Goal: Task Accomplishment & Management: Manage account settings

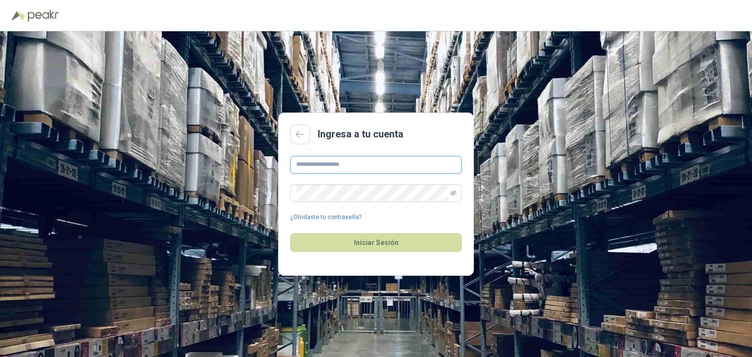
click at [354, 164] on input "text" at bounding box center [375, 165] width 171 height 18
type input "*"
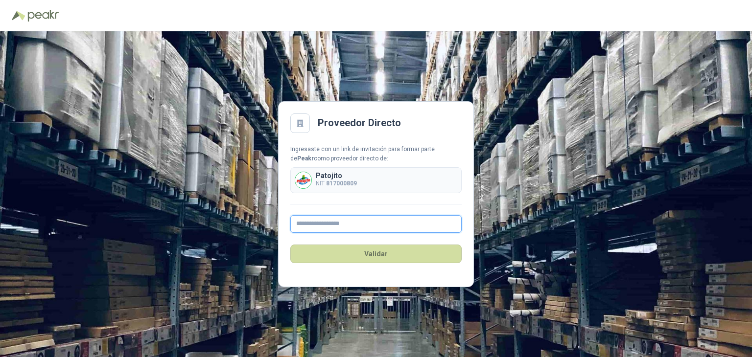
click at [345, 231] on input "text" at bounding box center [375, 224] width 171 height 18
click at [372, 224] on input "**********" at bounding box center [375, 224] width 171 height 18
click at [328, 223] on input "**********" at bounding box center [375, 224] width 171 height 18
click at [326, 223] on input "**********" at bounding box center [375, 224] width 171 height 18
type input "**********"
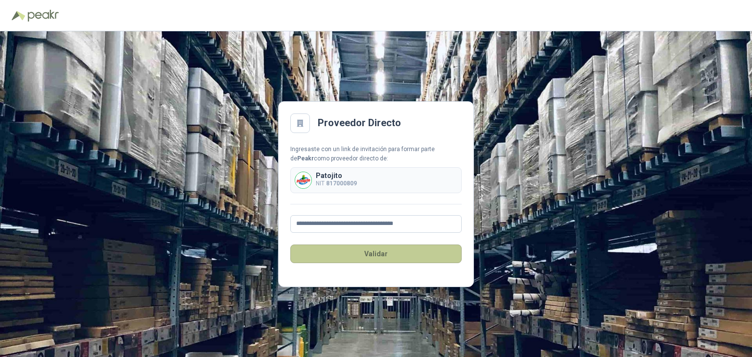
click at [384, 254] on button "Validar" at bounding box center [375, 254] width 171 height 19
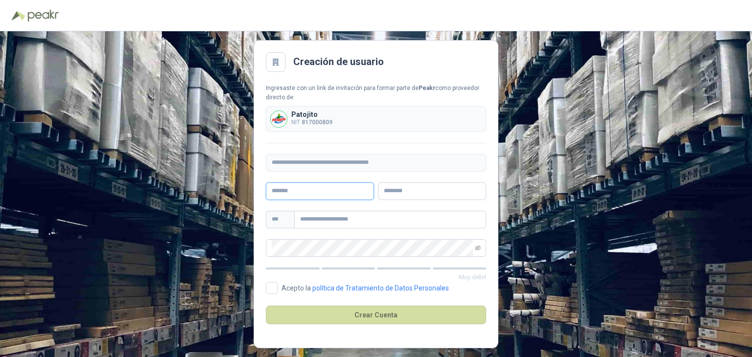
click at [316, 195] on input "text" at bounding box center [320, 192] width 108 height 18
click at [349, 194] on input "text" at bounding box center [320, 192] width 108 height 18
click at [342, 224] on input "text" at bounding box center [390, 220] width 192 height 18
click at [333, 187] on input "text" at bounding box center [320, 192] width 108 height 18
type input "*****"
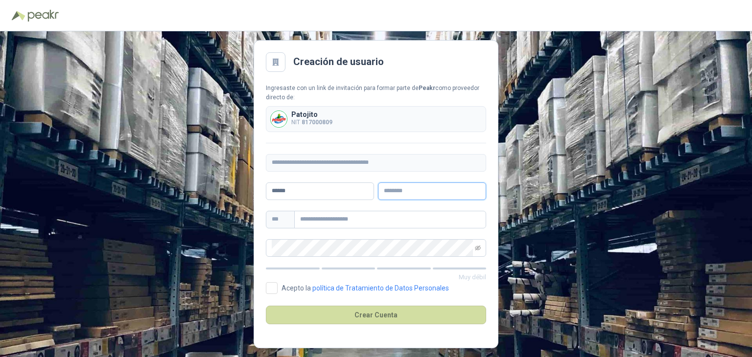
click at [426, 190] on input "text" at bounding box center [432, 192] width 108 height 18
type input "*"
type input "*****"
click at [351, 186] on input "*****" at bounding box center [320, 192] width 108 height 18
type input "**********"
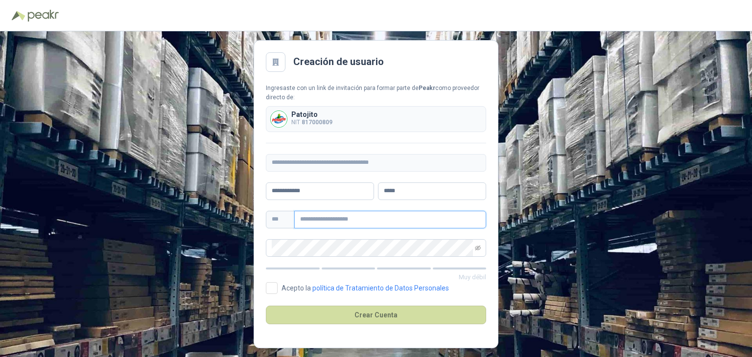
click at [317, 219] on input "text" at bounding box center [390, 220] width 192 height 18
type input "**********"
click at [476, 244] on span at bounding box center [478, 248] width 6 height 17
click at [476, 245] on icon "eye-invisible" at bounding box center [478, 248] width 6 height 6
click at [327, 185] on input "**********" at bounding box center [320, 192] width 108 height 18
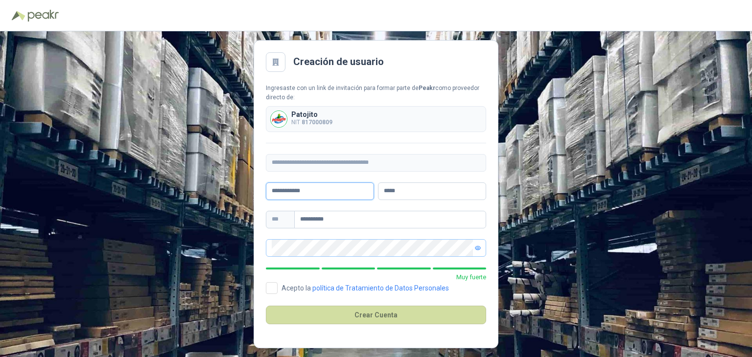
click at [327, 185] on input "**********" at bounding box center [320, 192] width 108 height 18
type input "*"
type input "*********"
click at [424, 188] on input "*****" at bounding box center [432, 192] width 108 height 18
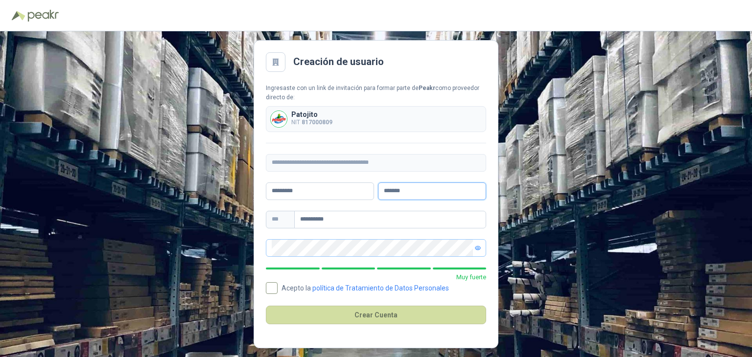
type input "*******"
click at [278, 288] on span "Acepto la política de Tratamiento de Datos Personales" at bounding box center [365, 288] width 175 height 7
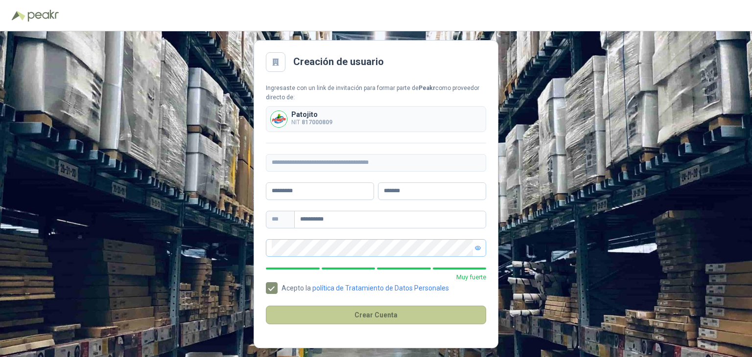
click at [316, 307] on button "Crear Cuenta" at bounding box center [376, 315] width 220 height 19
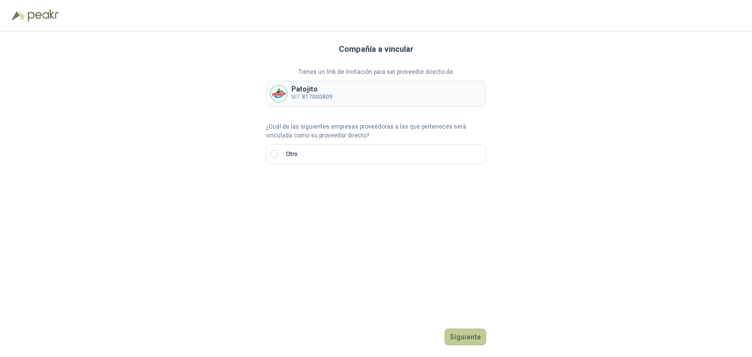
click at [460, 337] on button "Siguiente" at bounding box center [466, 337] width 42 height 17
click at [470, 337] on button "Siguiente" at bounding box center [466, 337] width 42 height 17
click at [467, 338] on button "Siguiente" at bounding box center [466, 337] width 42 height 17
click at [277, 164] on div "Tienes un link de invitación para ser proveedor directo de: Patojito NIT 817000…" at bounding box center [376, 123] width 220 height 110
click at [283, 190] on input "search" at bounding box center [283, 187] width 23 height 15
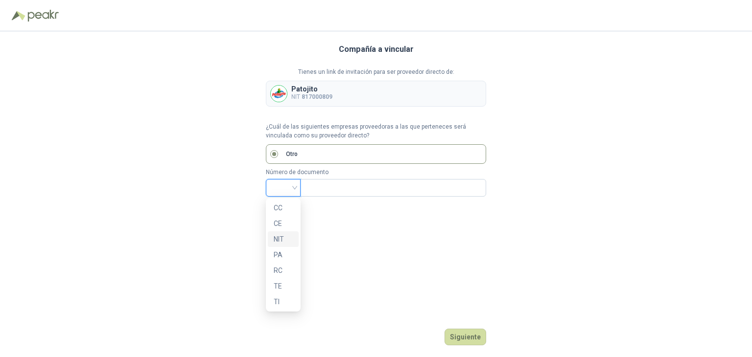
click at [285, 241] on div "NIT" at bounding box center [283, 239] width 19 height 11
click at [333, 187] on input "text" at bounding box center [392, 188] width 172 height 17
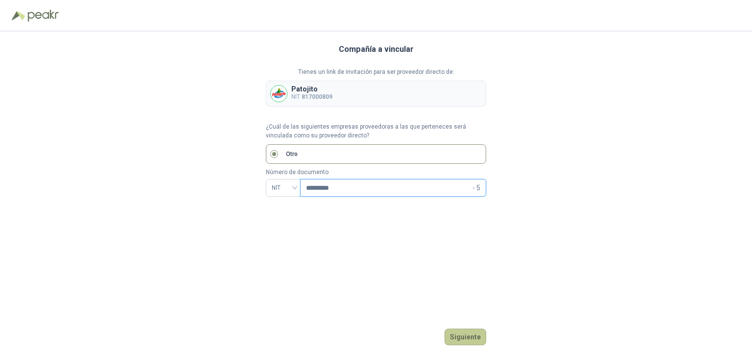
type input "*********"
click at [460, 339] on button "Siguiente" at bounding box center [466, 337] width 42 height 17
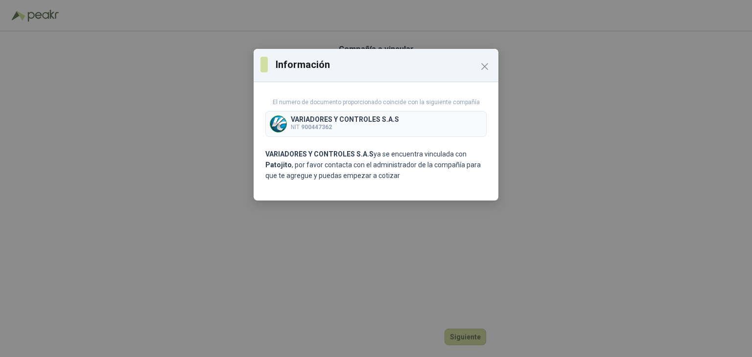
click at [433, 172] on p "VARIADORES Y CONTROLES S.A.S ya se encuentra vinculada con Patojito , por favor…" at bounding box center [375, 165] width 221 height 32
click at [449, 127] on div "VARIADORES Y CONTROLES S.A.S NIT 900447362" at bounding box center [375, 124] width 221 height 26
click at [481, 67] on icon "Close" at bounding box center [485, 67] width 12 height 12
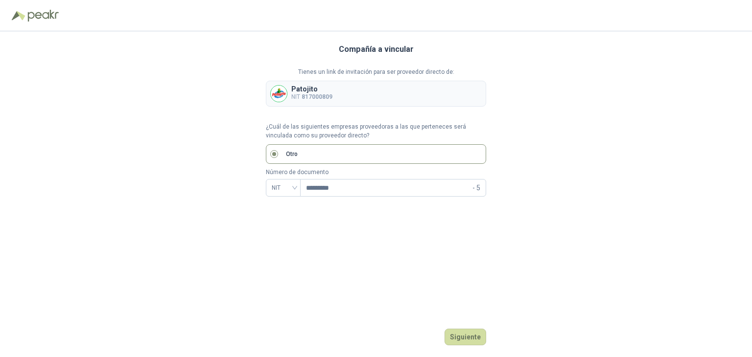
click at [475, 325] on div "Compañía a vincular Tienes un link de invitación para ser proveedor directo de:…" at bounding box center [376, 194] width 220 height 326
click at [462, 332] on button "Siguiente" at bounding box center [466, 337] width 42 height 17
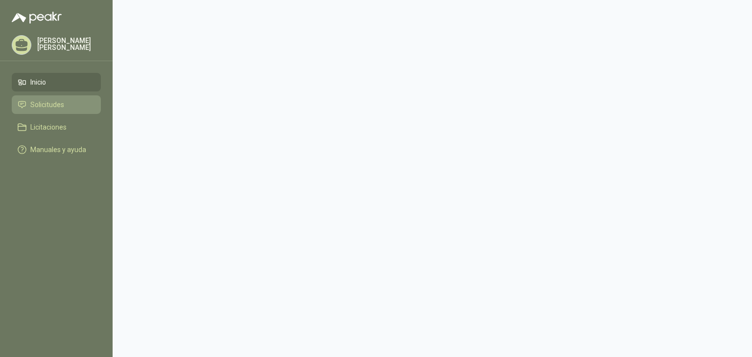
click at [59, 100] on span "Solicitudes" at bounding box center [47, 104] width 34 height 11
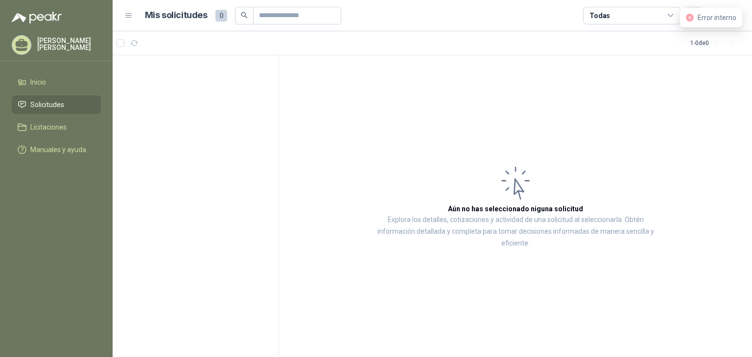
click at [484, 157] on article "Aún no has seleccionado niguna solicitud Explora los detalles, cotizaciones y a…" at bounding box center [515, 206] width 473 height 303
click at [57, 123] on span "Licitaciones" at bounding box center [48, 127] width 36 height 11
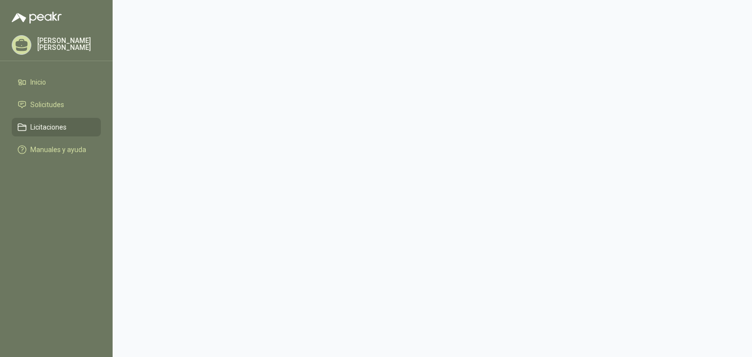
click at [55, 53] on div "[PERSON_NAME]" at bounding box center [56, 45] width 89 height 20
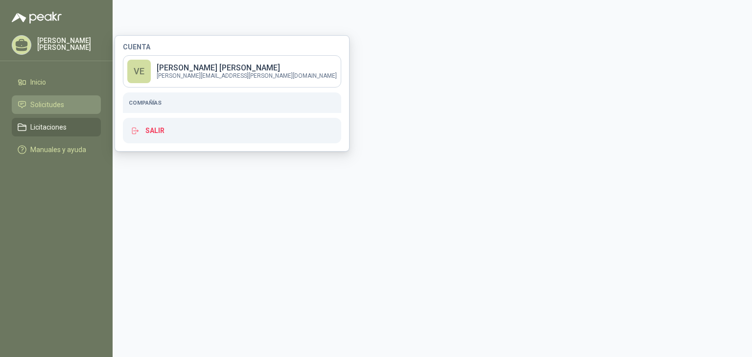
click at [51, 108] on span "Solicitudes" at bounding box center [47, 104] width 34 height 11
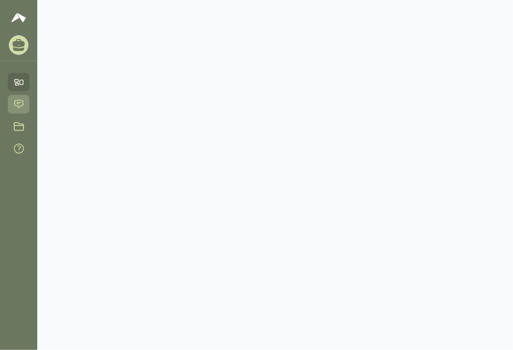
click at [25, 110] on link "Solicitudes" at bounding box center [19, 104] width 22 height 18
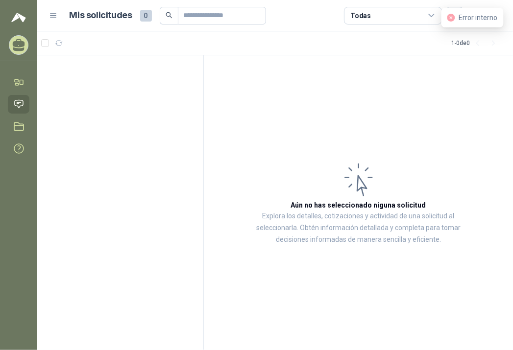
click at [18, 136] on ul "Inicio Solicitudes Licitaciones Manuales y ayuda" at bounding box center [18, 117] width 37 height 89
click at [22, 135] on link "Licitaciones" at bounding box center [19, 126] width 22 height 18
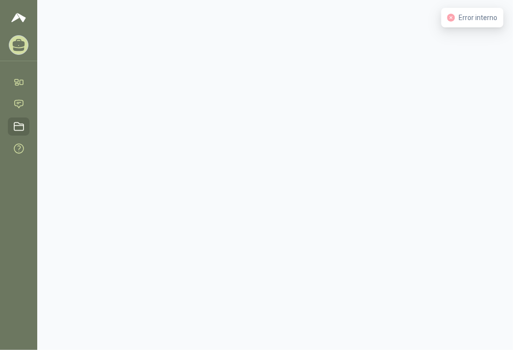
click at [22, 125] on icon at bounding box center [18, 126] width 9 height 8
click at [13, 102] on link "Solicitudes" at bounding box center [19, 104] width 22 height 18
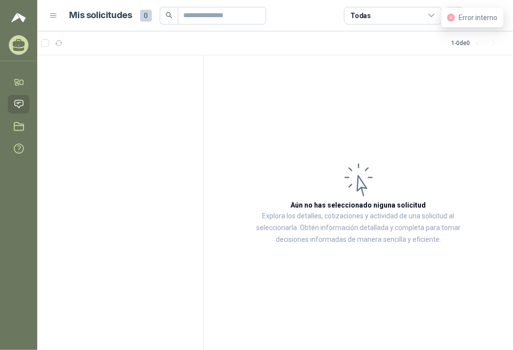
drag, startPoint x: 152, startPoint y: 20, endPoint x: 127, endPoint y: 20, distance: 25.0
click at [127, 20] on div "Mis solicitudes 0" at bounding box center [168, 16] width 196 height 18
drag, startPoint x: 85, startPoint y: 20, endPoint x: 98, endPoint y: 19, distance: 13.7
click at [88, 20] on h1 "Mis solicitudes" at bounding box center [101, 15] width 63 height 14
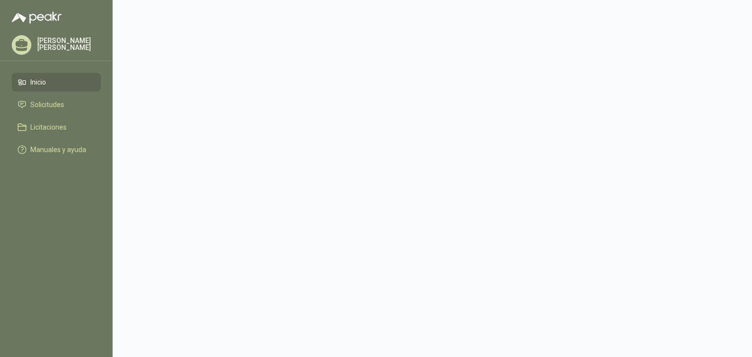
click at [67, 61] on menu "[PERSON_NAME] Inicio Solicitudes Licitaciones Manuales y ayuda" at bounding box center [56, 178] width 113 height 357
click at [69, 46] on p "[PERSON_NAME]" at bounding box center [69, 44] width 64 height 14
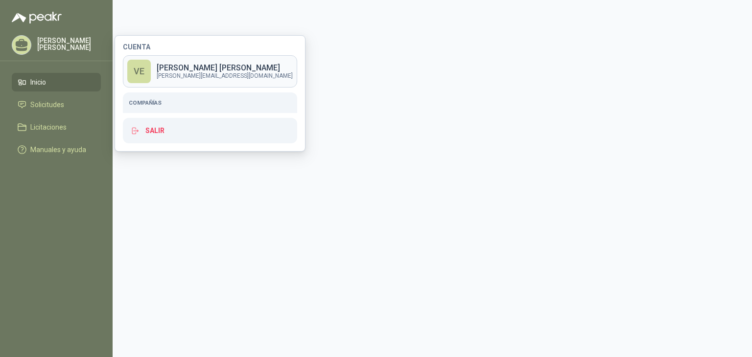
click at [243, 65] on p "Valentina Escobar" at bounding box center [225, 68] width 136 height 8
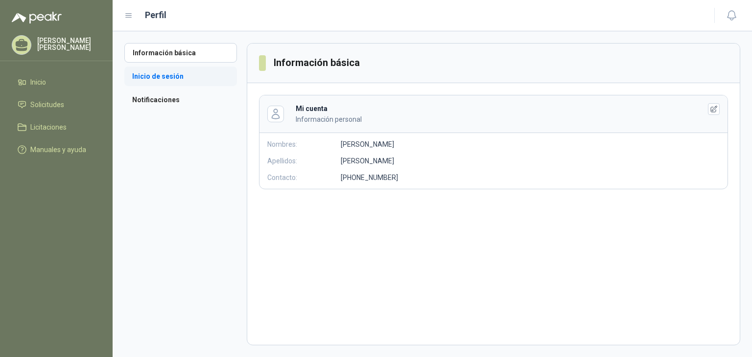
click at [161, 76] on li "Inicio de sesión" at bounding box center [180, 77] width 113 height 20
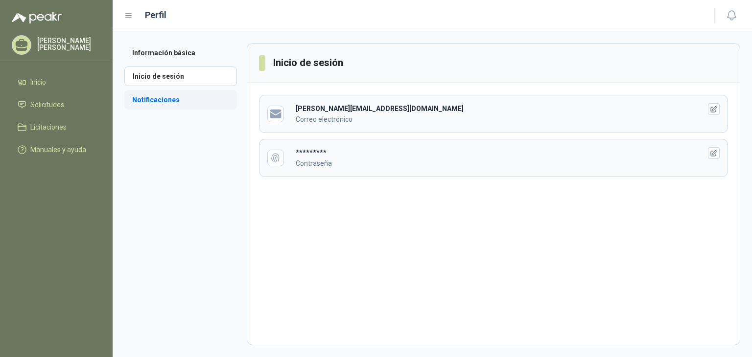
click at [187, 93] on li "Notificaciones" at bounding box center [180, 100] width 113 height 20
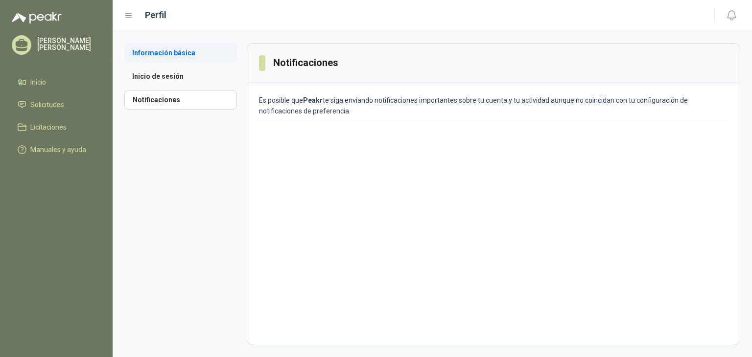
click at [179, 48] on li "Información básica" at bounding box center [180, 53] width 113 height 20
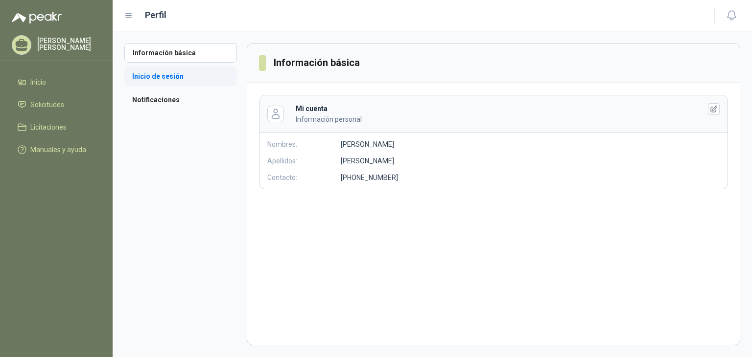
click at [197, 78] on li "Inicio de sesión" at bounding box center [180, 77] width 113 height 20
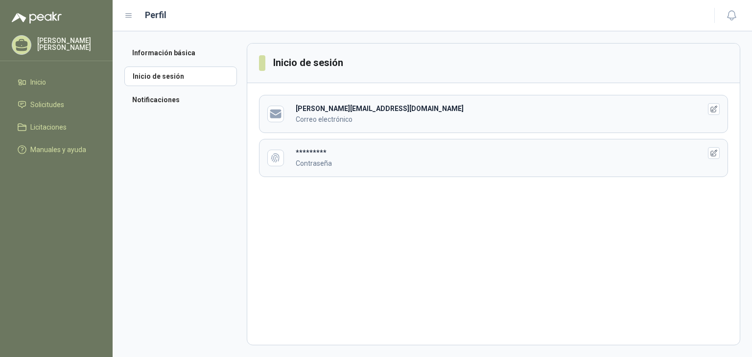
click at [347, 113] on div "yoselin.guevara@variadoresycontroles.com Correo electrónico" at bounding box center [491, 114] width 390 height 22
click at [716, 111] on icon "button" at bounding box center [714, 109] width 8 height 8
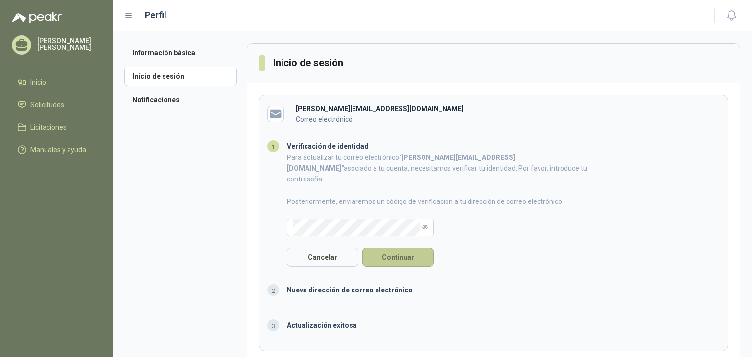
click at [403, 248] on button "Continuar" at bounding box center [397, 257] width 71 height 19
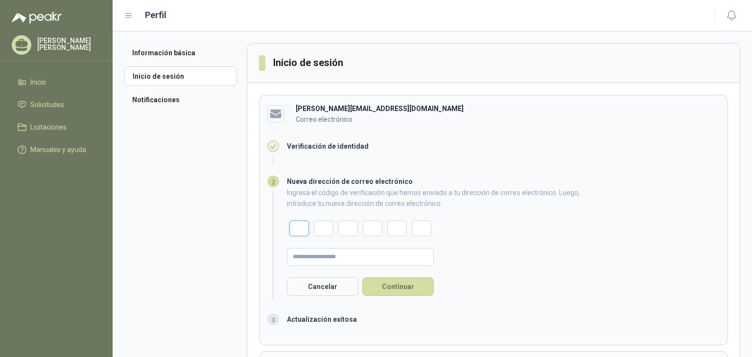
click at [303, 228] on input "text" at bounding box center [299, 229] width 20 height 16
type input "*"
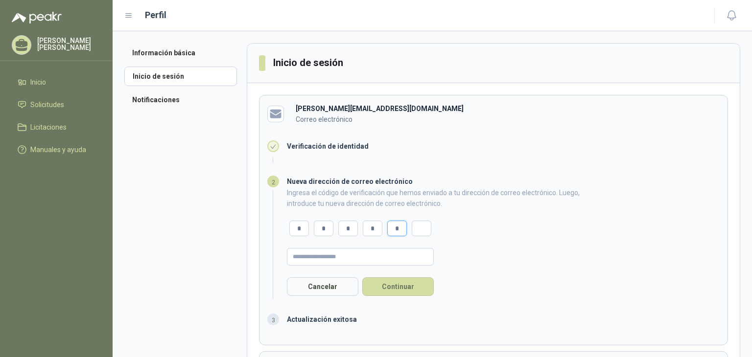
type input "*"
click at [335, 246] on form "Ingresa el código de verificación que hemos enviado a tu dirección de correo el…" at bounding box center [440, 242] width 307 height 109
click at [343, 256] on input "text" at bounding box center [360, 257] width 147 height 18
click at [296, 258] on input "**********" at bounding box center [360, 257] width 147 height 18
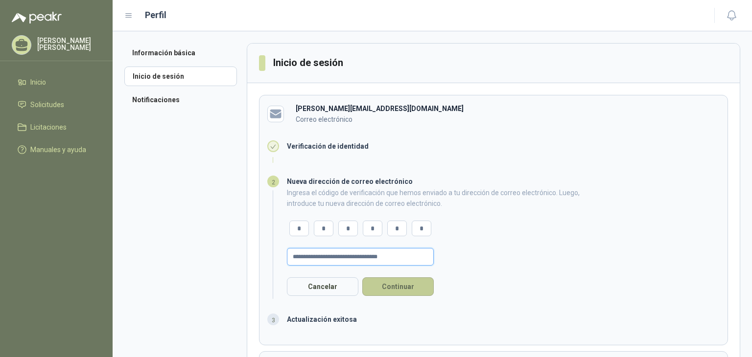
type input "**********"
click at [379, 282] on button "Continuar" at bounding box center [397, 287] width 71 height 19
click at [338, 253] on input "**********" at bounding box center [360, 257] width 147 height 18
click at [321, 255] on input "**********" at bounding box center [360, 257] width 147 height 18
click at [317, 285] on button "Cancelar" at bounding box center [322, 287] width 71 height 19
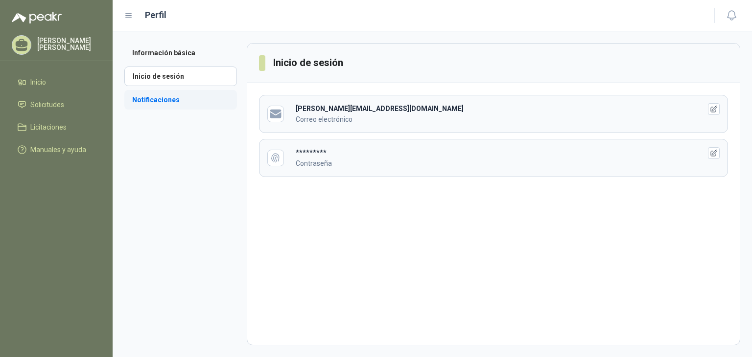
click at [225, 96] on li "Notificaciones" at bounding box center [180, 100] width 113 height 20
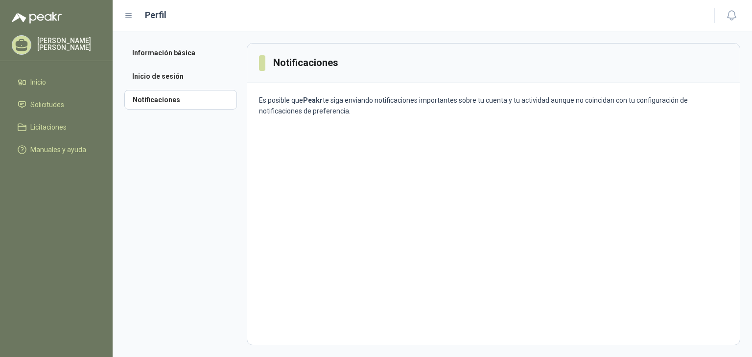
click at [315, 106] on p "Es posible que Peakr te siga enviando notificaciones importantes sobre tu cuent…" at bounding box center [493, 106] width 469 height 22
click at [178, 62] on li "Información básica" at bounding box center [180, 53] width 113 height 20
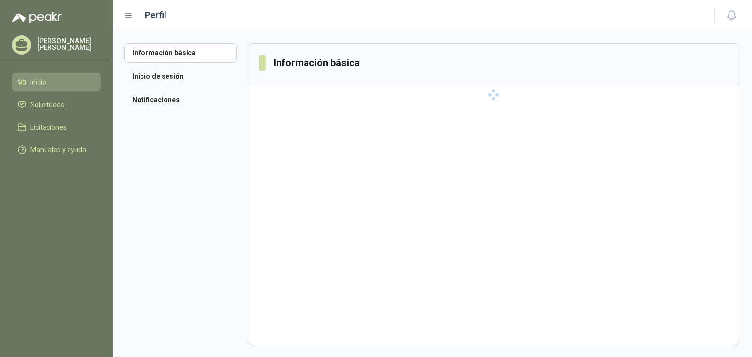
click at [51, 79] on li "Inicio" at bounding box center [56, 82] width 77 height 11
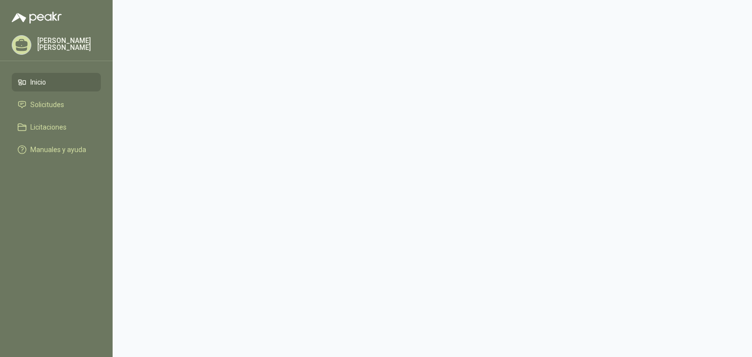
click at [70, 41] on p "[PERSON_NAME]" at bounding box center [69, 44] width 64 height 14
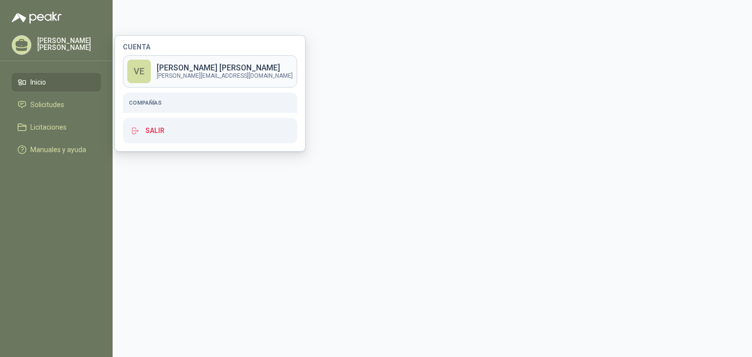
click at [164, 73] on p "[PERSON_NAME][EMAIL_ADDRESS][PERSON_NAME][DOMAIN_NAME]" at bounding box center [225, 76] width 136 height 6
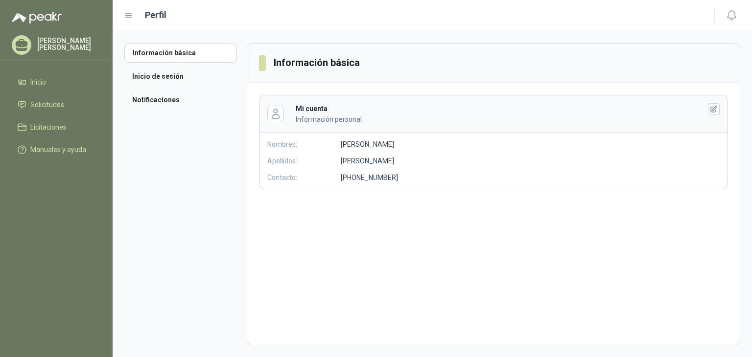
click at [61, 34] on menu "Valentina Escobar Inicio Solicitudes Licitaciones Manuales y ayuda" at bounding box center [56, 178] width 113 height 357
click at [95, 53] on div "[PERSON_NAME]" at bounding box center [56, 45] width 89 height 20
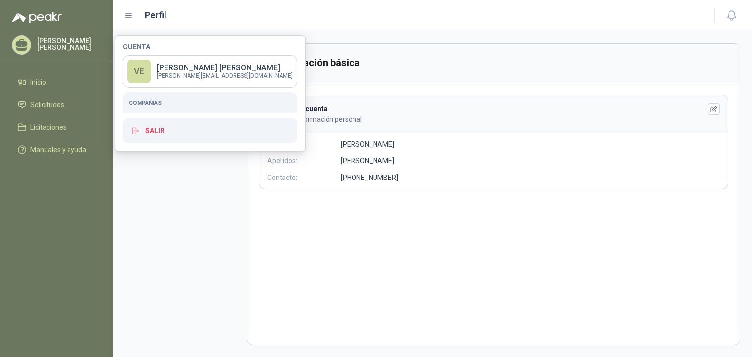
click at [158, 104] on h5 "Compañías" at bounding box center [210, 102] width 163 height 9
click at [151, 100] on h5 "Compañías" at bounding box center [210, 102] width 163 height 9
click at [170, 85] on link "VE Valentina Escobar yoselin.guevara@variadoresycontroles.com" at bounding box center [210, 71] width 174 height 32
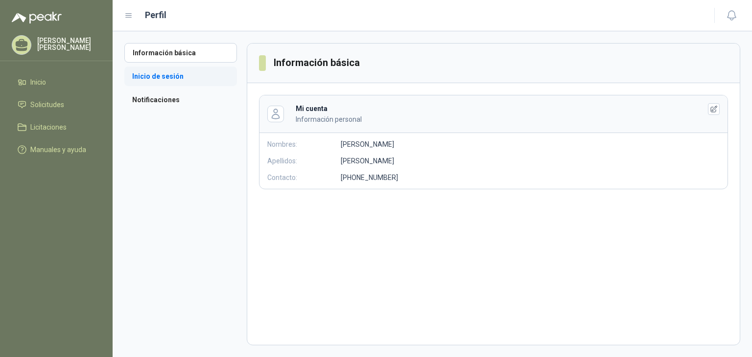
click at [154, 71] on li "Inicio de sesión" at bounding box center [180, 77] width 113 height 20
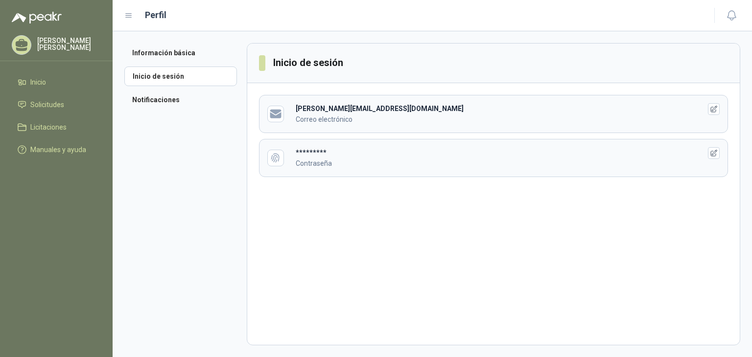
click at [122, 0] on header "Perfil" at bounding box center [432, 15] width 639 height 31
click at [127, 4] on header "Perfil" at bounding box center [432, 15] width 639 height 31
click at [133, 20] on div "Perfil" at bounding box center [413, 15] width 578 height 14
click at [155, 107] on li "Notificaciones" at bounding box center [180, 100] width 113 height 20
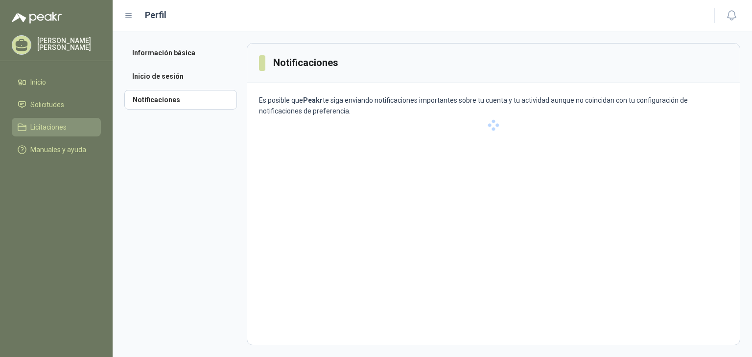
click at [71, 135] on link "Licitaciones" at bounding box center [56, 127] width 89 height 19
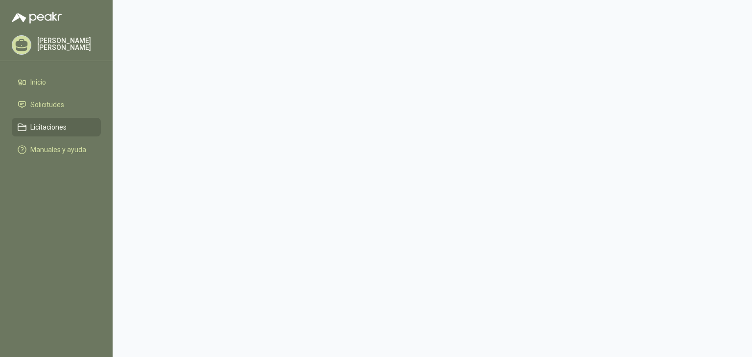
click at [405, 111] on main at bounding box center [432, 178] width 639 height 357
click at [90, 129] on li "Licitaciones" at bounding box center [56, 127] width 77 height 11
click at [87, 147] on li "Manuales y ayuda" at bounding box center [56, 149] width 77 height 11
click at [93, 42] on p "[PERSON_NAME]" at bounding box center [69, 44] width 64 height 14
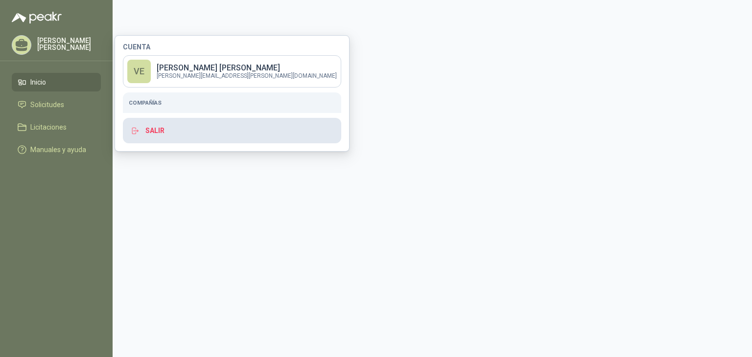
click at [145, 128] on button "Salir" at bounding box center [232, 130] width 218 height 25
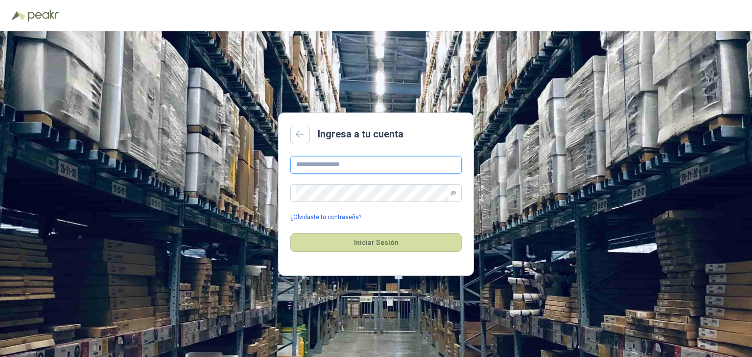
type input "**********"
